Goal: Find specific page/section: Find specific page/section

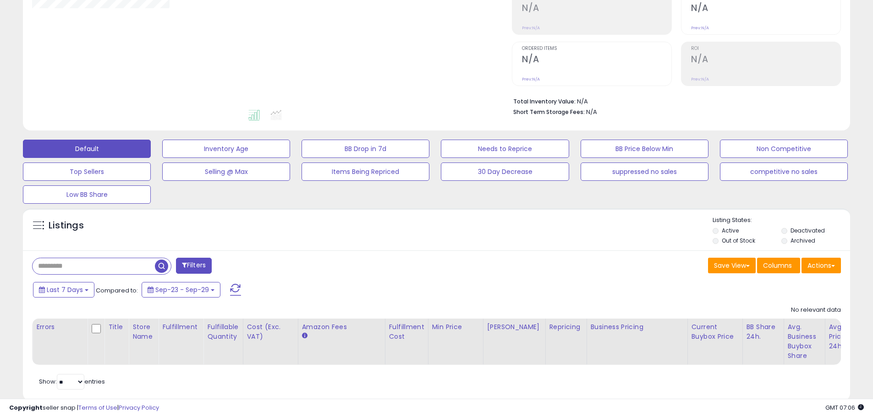
scroll to position [128, 0]
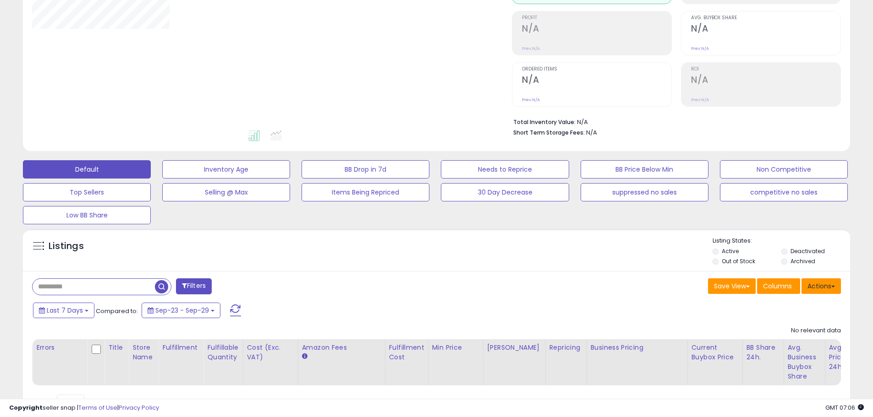
click at [823, 288] on button "Actions" at bounding box center [820, 287] width 39 height 16
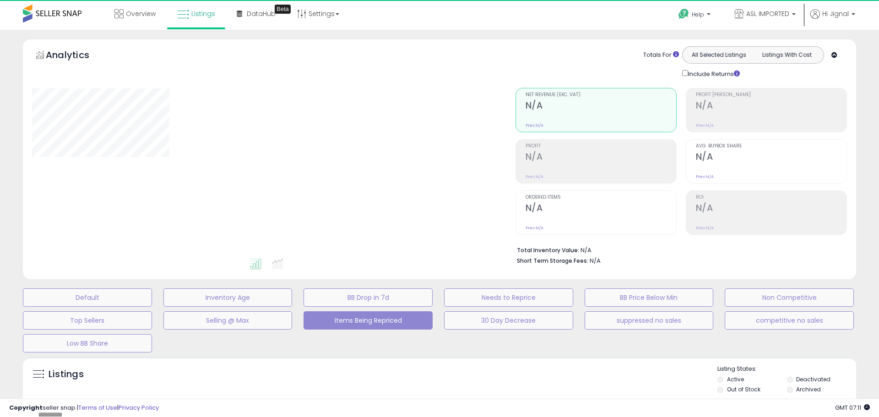
type input "**********"
select select "**"
